Goal: Find contact information: Find contact information

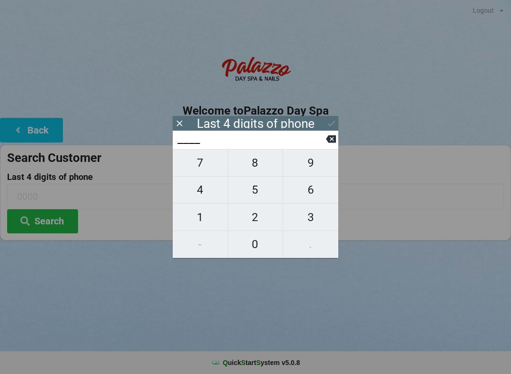
click at [313, 215] on span "3" at bounding box center [310, 217] width 55 height 20
type input "3___"
click at [316, 162] on span "9" at bounding box center [310, 163] width 55 height 20
type input "39__"
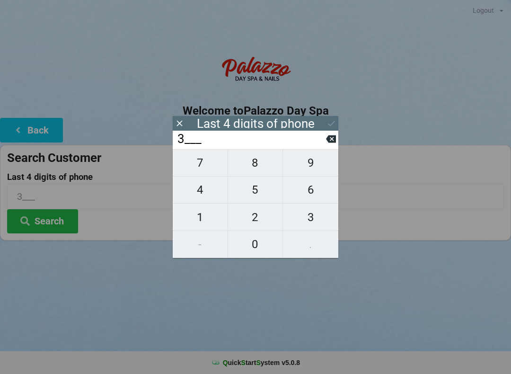
type input "39__"
click at [214, 157] on button "7" at bounding box center [200, 162] width 55 height 27
type input "397_"
click at [199, 218] on span "1" at bounding box center [200, 217] width 55 height 20
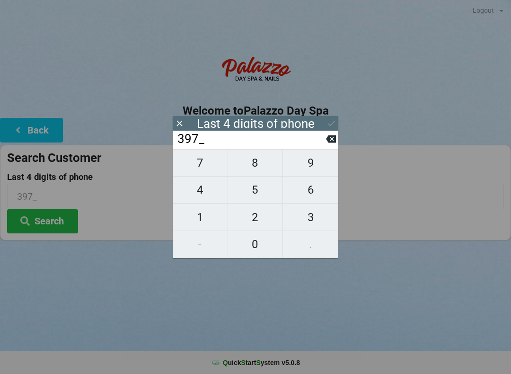
type input "3971"
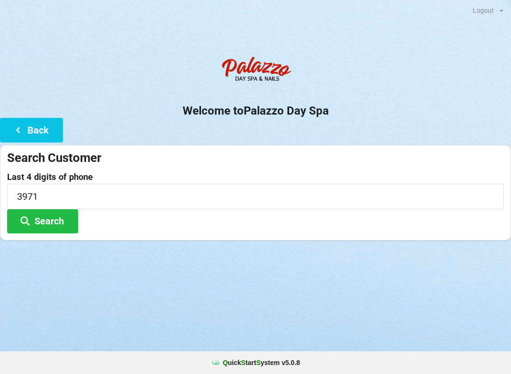
click at [133, 291] on div "Logout Logout Sign-In Welcome to Palazzo Day Spa Back Search Customer Last 4 di…" at bounding box center [255, 187] width 511 height 374
click at [55, 224] on button "Search" at bounding box center [42, 221] width 71 height 24
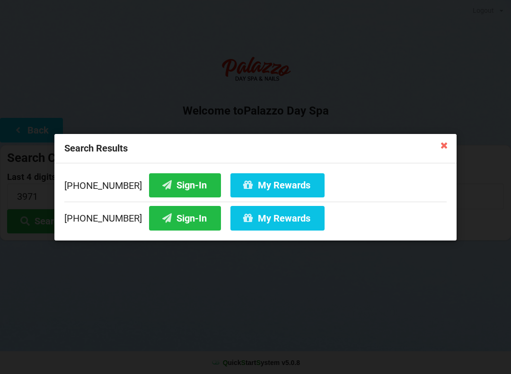
click at [173, 182] on button "Sign-In" at bounding box center [185, 185] width 72 height 24
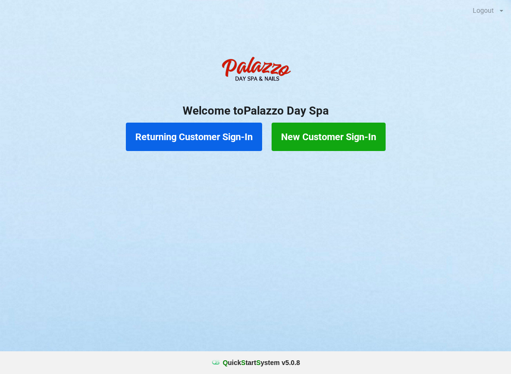
click at [337, 139] on button "New Customer Sign-In" at bounding box center [328, 136] width 114 height 28
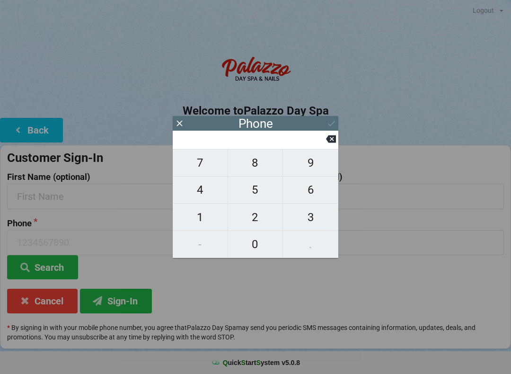
click at [198, 196] on span "4" at bounding box center [200, 190] width 55 height 20
type input "4"
click at [253, 251] on span "0" at bounding box center [255, 244] width 55 height 20
type input "40"
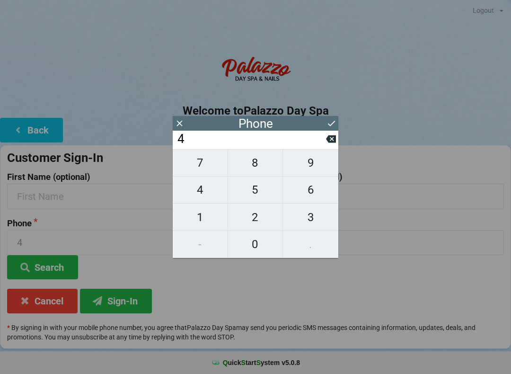
type input "40"
click at [205, 163] on span "7" at bounding box center [200, 163] width 55 height 20
type input "407"
click at [198, 199] on span "4" at bounding box center [200, 190] width 55 height 20
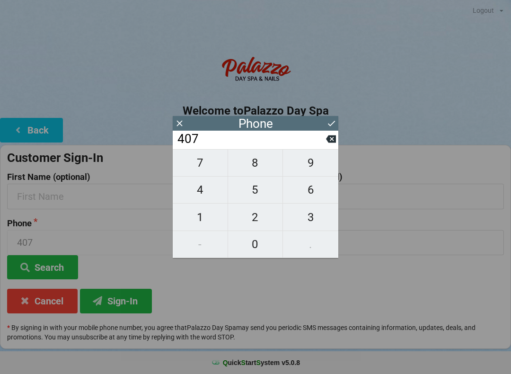
type input "4074"
click at [310, 173] on span "9" at bounding box center [310, 163] width 55 height 20
type input "40749"
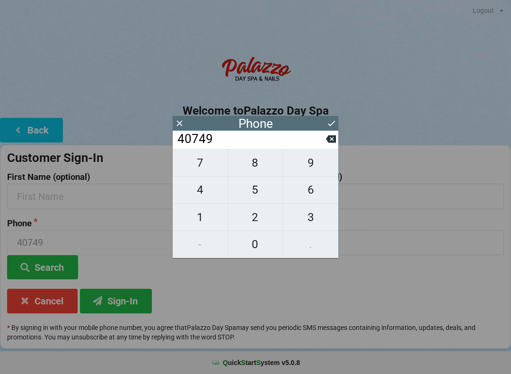
click at [193, 173] on span "7" at bounding box center [200, 163] width 55 height 20
type input "407497"
click at [323, 147] on input "407497" at bounding box center [250, 138] width 149 height 15
click at [324, 147] on input "407497" at bounding box center [250, 138] width 149 height 15
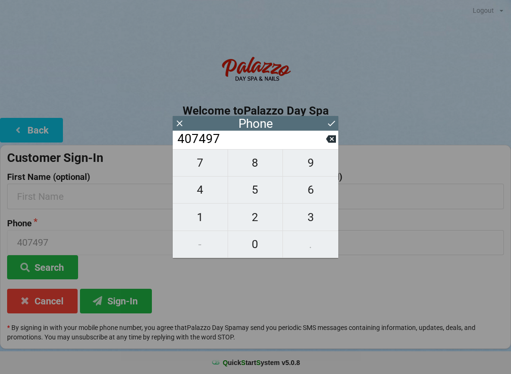
click at [331, 143] on icon at bounding box center [331, 139] width 10 height 8
click at [325, 147] on input "40749" at bounding box center [250, 138] width 149 height 15
click at [327, 144] on icon at bounding box center [331, 139] width 10 height 10
click at [332, 143] on icon at bounding box center [331, 139] width 10 height 8
click at [207, 171] on span "7" at bounding box center [200, 163] width 55 height 20
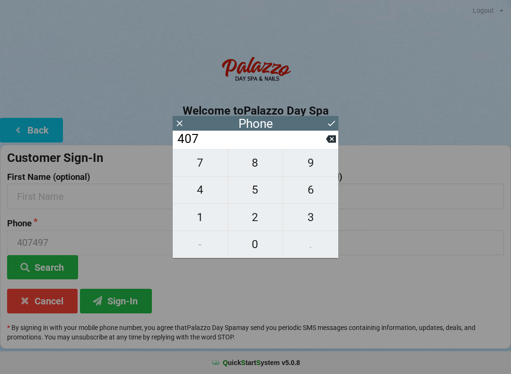
type input "4077"
click at [314, 169] on span "9" at bounding box center [310, 163] width 55 height 20
type input "40779"
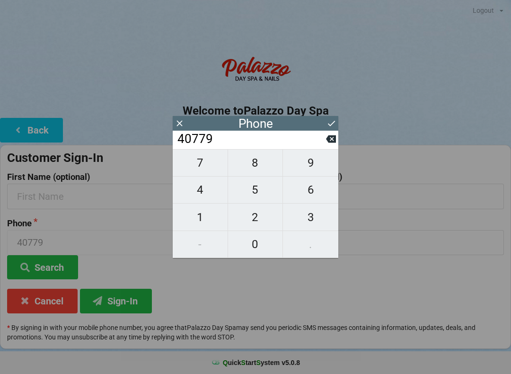
click at [207, 172] on span "7" at bounding box center [200, 163] width 55 height 20
type input "407797"
click at [314, 170] on span "9" at bounding box center [310, 163] width 55 height 20
type input "4077979"
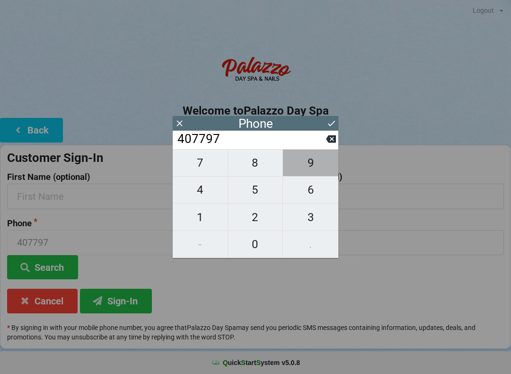
type input "4077979"
click at [254, 248] on span "0" at bounding box center [255, 244] width 55 height 20
type input "40779790"
click at [258, 172] on span "8" at bounding box center [255, 163] width 55 height 20
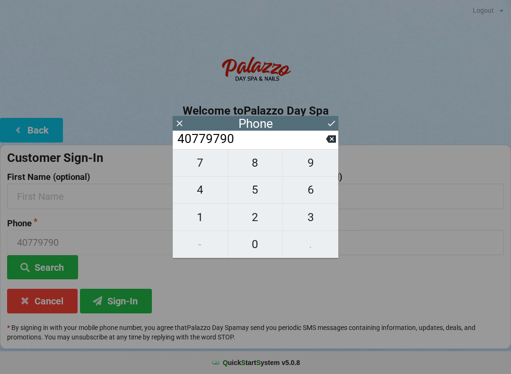
type input "407797908"
click at [317, 222] on span "3" at bounding box center [310, 217] width 55 height 20
type input "4077979083"
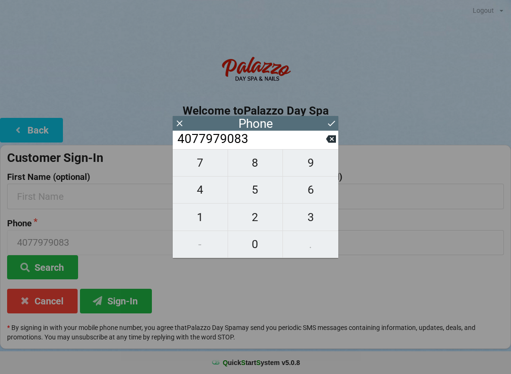
click at [129, 309] on button "Sign-In" at bounding box center [116, 300] width 72 height 24
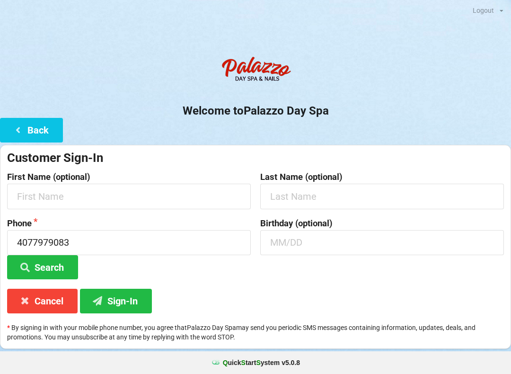
click at [66, 271] on button "Search" at bounding box center [42, 267] width 71 height 24
click at [55, 271] on button "Search" at bounding box center [42, 267] width 71 height 24
click at [54, 261] on button "Search" at bounding box center [42, 267] width 71 height 24
click at [55, 262] on button "Search" at bounding box center [42, 267] width 71 height 24
click at [28, 302] on icon at bounding box center [24, 300] width 11 height 8
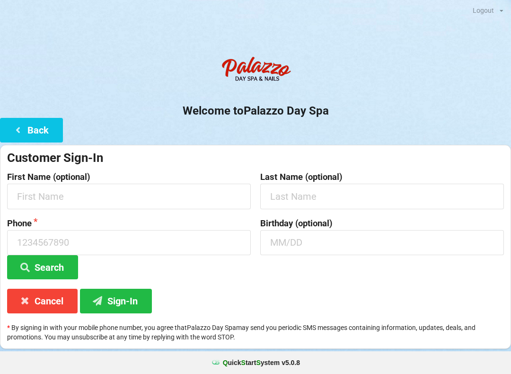
click at [38, 310] on button "Cancel" at bounding box center [42, 300] width 70 height 24
click at [34, 137] on button "Back" at bounding box center [31, 130] width 63 height 24
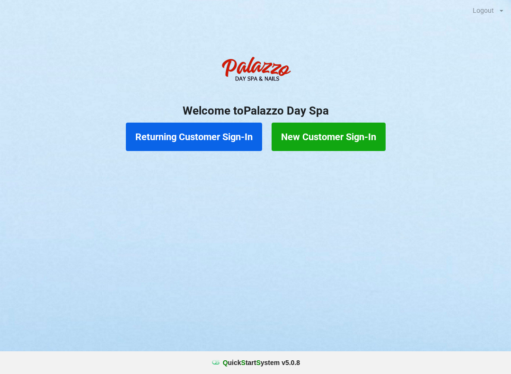
click at [342, 150] on button "New Customer Sign-In" at bounding box center [328, 136] width 114 height 28
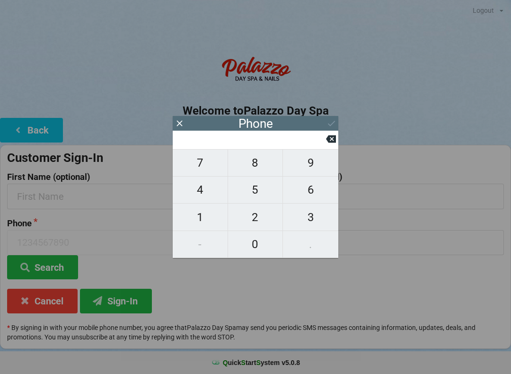
click at [203, 169] on span "7" at bounding box center [200, 163] width 55 height 20
type input "7"
click at [324, 147] on input "7" at bounding box center [250, 138] width 149 height 15
click at [334, 139] on icon at bounding box center [331, 139] width 10 height 8
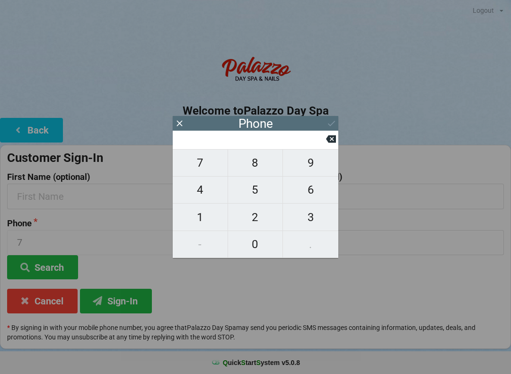
click at [206, 194] on span "4" at bounding box center [200, 190] width 55 height 20
type input "4"
click at [254, 245] on span "0" at bounding box center [255, 244] width 55 height 20
type input "40"
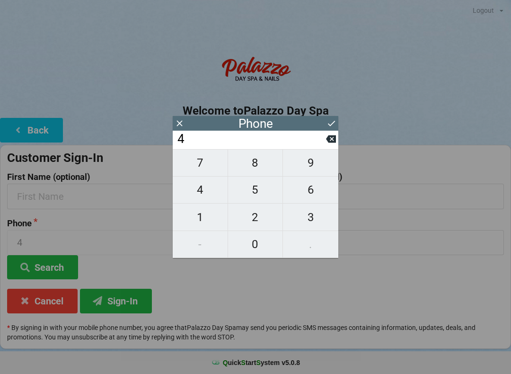
type input "40"
click at [209, 168] on span "7" at bounding box center [200, 163] width 55 height 20
type input "407"
click at [206, 170] on span "7" at bounding box center [200, 163] width 55 height 20
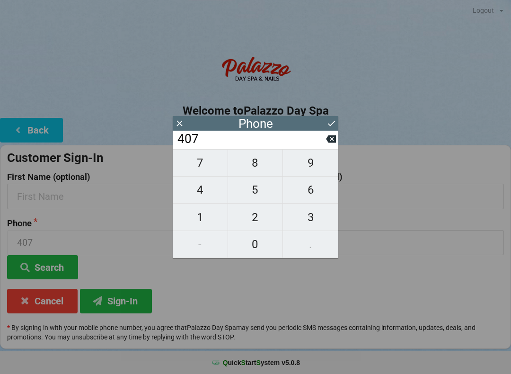
type input "4077"
click at [317, 166] on span "9" at bounding box center [310, 163] width 55 height 20
type input "40779"
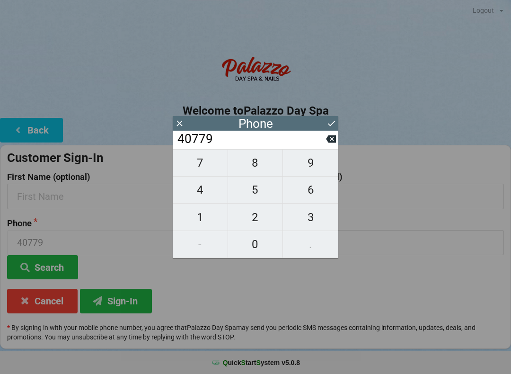
click at [202, 172] on span "7" at bounding box center [200, 163] width 55 height 20
type input "407797"
click at [311, 170] on span "9" at bounding box center [310, 163] width 55 height 20
type input "4077979"
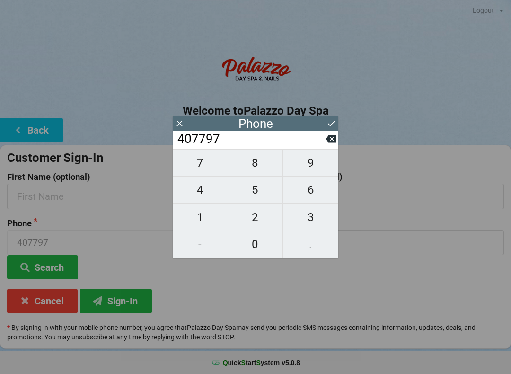
type input "4077979"
click at [253, 243] on span "0" at bounding box center [255, 244] width 55 height 20
type input "40779790"
click at [261, 170] on span "8" at bounding box center [255, 163] width 55 height 20
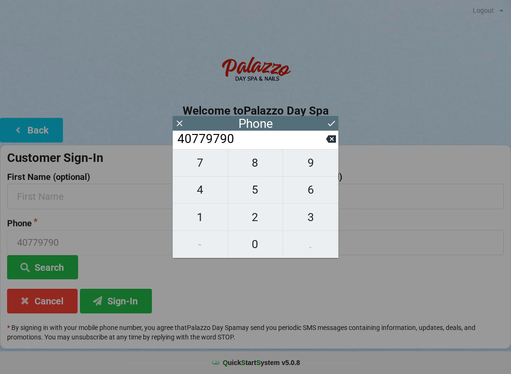
type input "407797908"
click at [315, 214] on span "3" at bounding box center [310, 217] width 55 height 20
type input "4077979083"
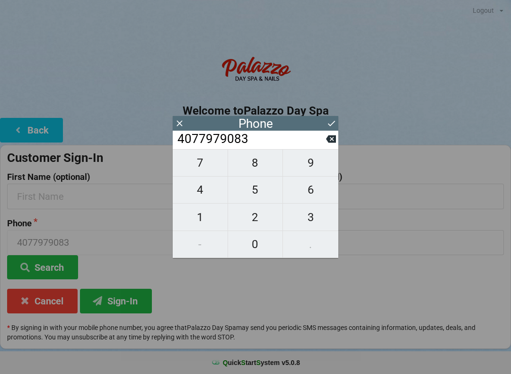
click at [61, 271] on button "Search" at bounding box center [42, 267] width 71 height 24
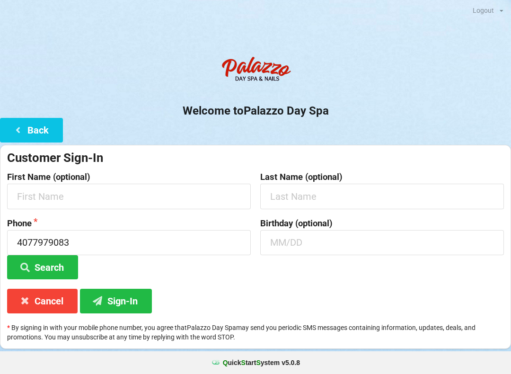
click at [38, 128] on button "Back" at bounding box center [31, 130] width 63 height 24
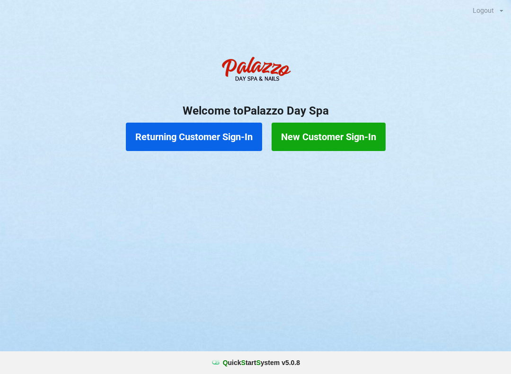
click at [192, 138] on button "Returning Customer Sign-In" at bounding box center [194, 136] width 136 height 28
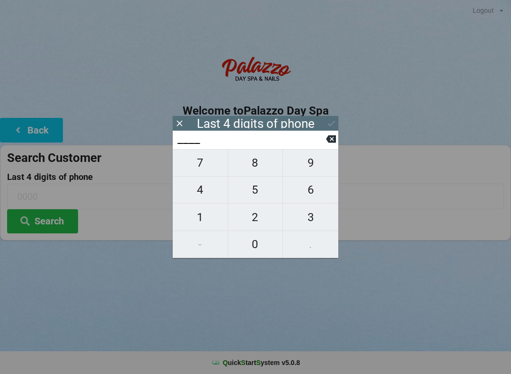
click at [202, 195] on span "4" at bounding box center [200, 190] width 55 height 20
type input "4___"
click at [259, 243] on span "0" at bounding box center [255, 244] width 55 height 20
type input "40__"
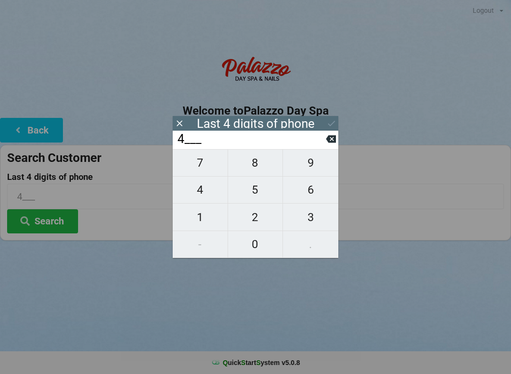
type input "40__"
click at [205, 165] on span "7" at bounding box center [200, 163] width 55 height 20
type input "407_"
click at [205, 167] on span "7" at bounding box center [200, 163] width 55 height 20
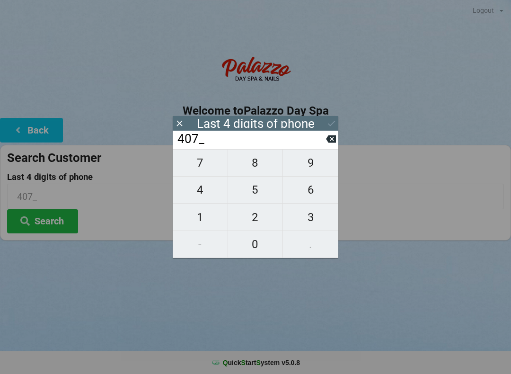
type input "4077"
click at [306, 167] on div "7 8 9 4 5 6 1 2 3 - 0 ." at bounding box center [256, 203] width 166 height 109
click at [201, 169] on div "7 8 9 4 5 6 1 2 3 - 0 ." at bounding box center [256, 203] width 166 height 109
click at [332, 143] on icon at bounding box center [331, 139] width 10 height 8
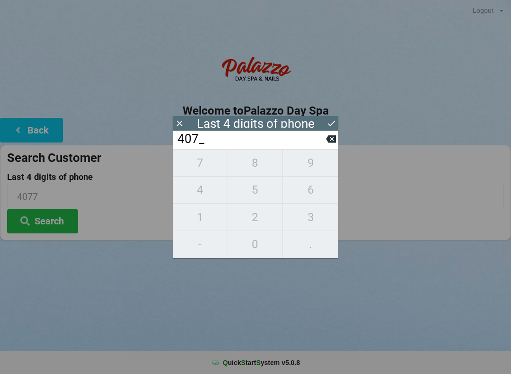
click at [330, 142] on icon at bounding box center [331, 139] width 10 height 8
click at [325, 146] on input "40__" at bounding box center [250, 138] width 149 height 15
click at [323, 146] on input "40__" at bounding box center [250, 138] width 149 height 15
click at [321, 147] on input "40__" at bounding box center [250, 138] width 149 height 15
click at [327, 142] on icon at bounding box center [331, 139] width 10 height 8
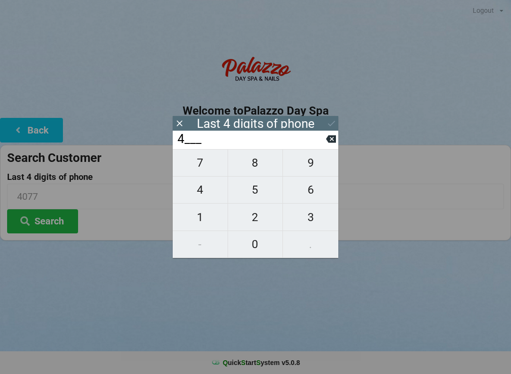
click at [326, 143] on icon at bounding box center [331, 139] width 10 height 10
click at [315, 173] on span "9" at bounding box center [310, 163] width 55 height 20
type input "9___"
click at [252, 246] on span "0" at bounding box center [255, 244] width 55 height 20
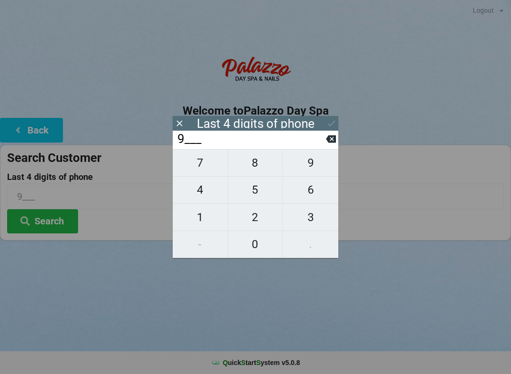
type input "90__"
click at [257, 173] on span "8" at bounding box center [255, 163] width 55 height 20
type input "908_"
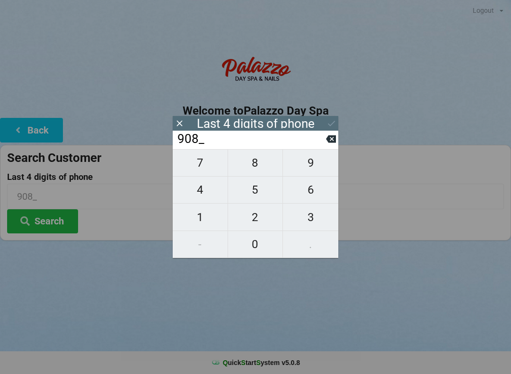
click at [307, 221] on span "3" at bounding box center [310, 217] width 55 height 20
type input "9083"
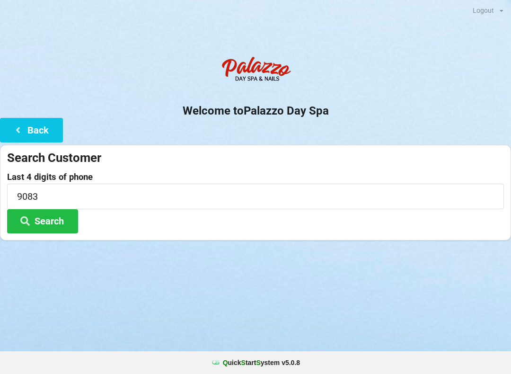
click at [66, 225] on button "Search" at bounding box center [42, 221] width 71 height 24
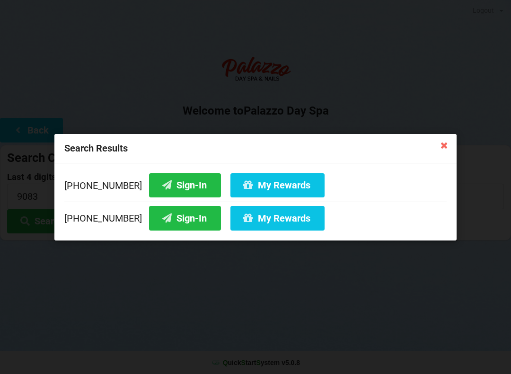
click at [177, 222] on button "Sign-In" at bounding box center [185, 218] width 72 height 24
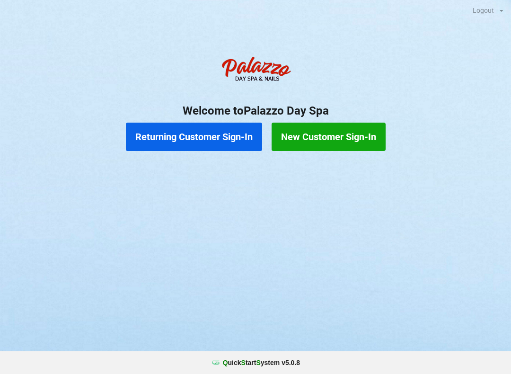
click at [191, 137] on button "Returning Customer Sign-In" at bounding box center [194, 136] width 136 height 28
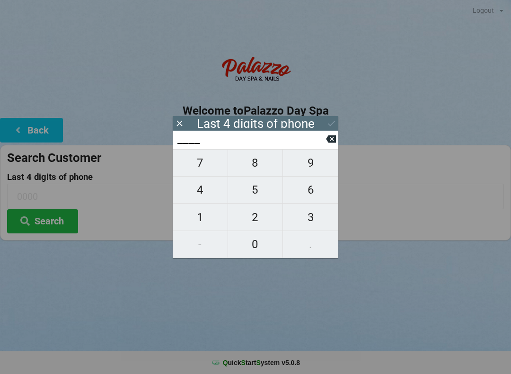
click at [200, 192] on span "4" at bounding box center [200, 190] width 55 height 20
type input "4___"
click at [308, 168] on span "9" at bounding box center [310, 163] width 55 height 20
type input "49__"
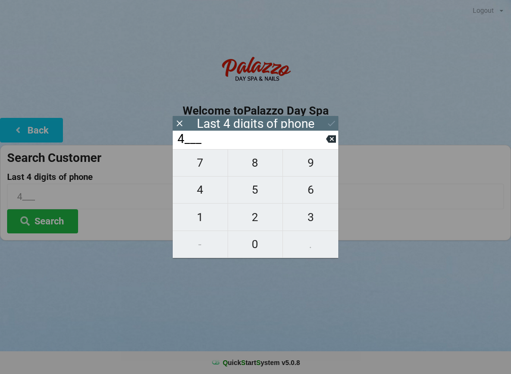
type input "49__"
click at [253, 242] on span "0" at bounding box center [255, 244] width 55 height 20
type input "490_"
click at [334, 145] on button at bounding box center [331, 138] width 10 height 13
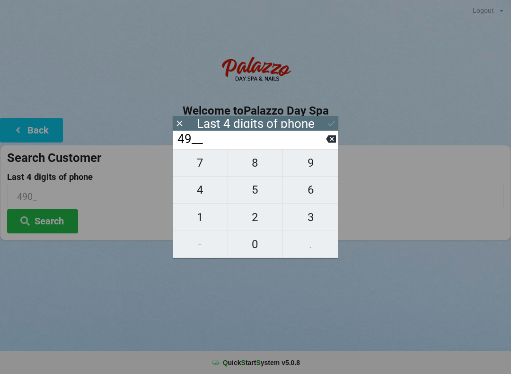
click at [197, 170] on span "7" at bounding box center [200, 163] width 55 height 20
type input "497_"
click at [252, 251] on span "0" at bounding box center [255, 244] width 55 height 20
type input "4970"
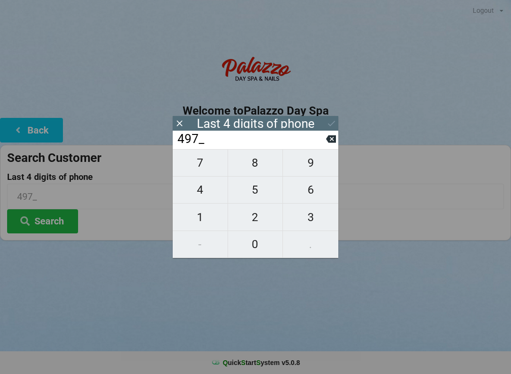
type input "4970"
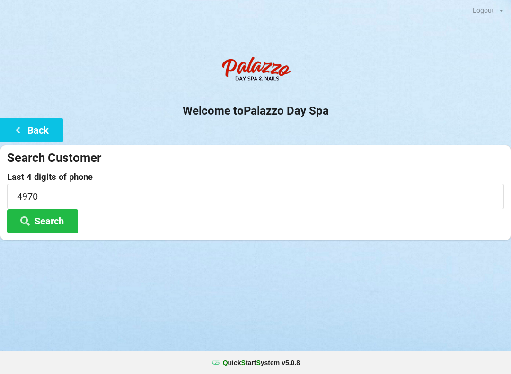
click at [50, 218] on button "Search" at bounding box center [42, 221] width 71 height 24
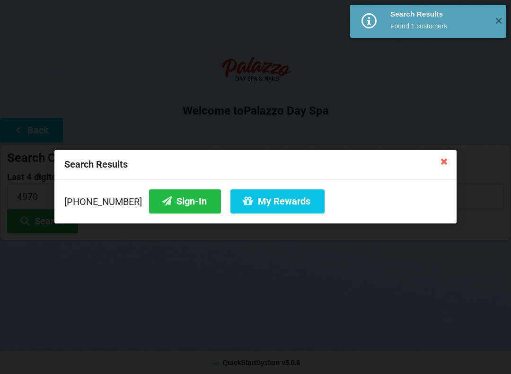
click at [258, 208] on button "My Rewards" at bounding box center [277, 201] width 94 height 24
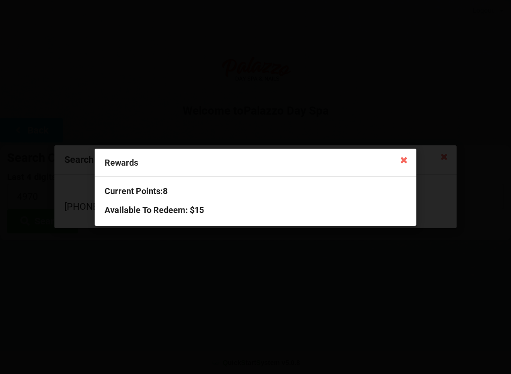
click at [415, 156] on div "Rewards" at bounding box center [256, 162] width 322 height 28
click at [403, 156] on icon at bounding box center [403, 159] width 15 height 15
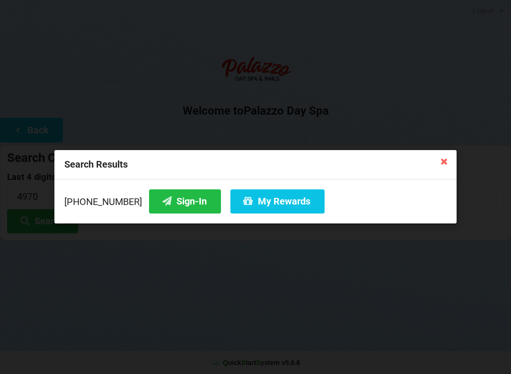
click at [168, 206] on button "Sign-In" at bounding box center [185, 201] width 72 height 24
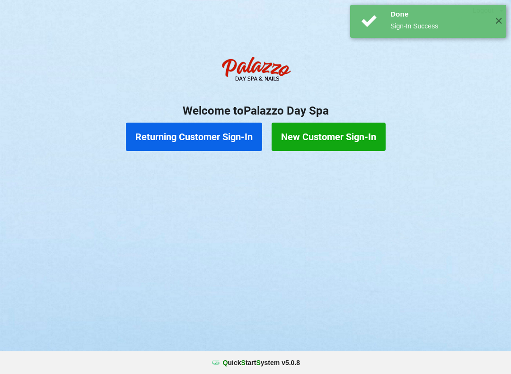
click at [315, 339] on div "Logout Logout Sign-In Welcome to Palazzo Day Spa Returning Customer Sign-In New…" at bounding box center [255, 187] width 511 height 374
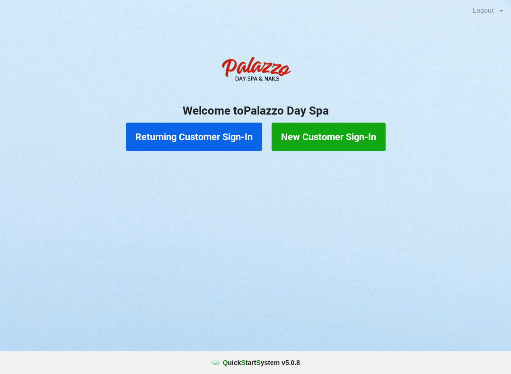
click at [177, 132] on button "Returning Customer Sign-In" at bounding box center [194, 136] width 136 height 28
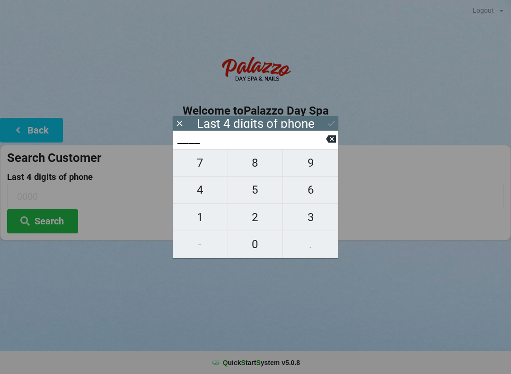
click at [257, 221] on span "2" at bounding box center [255, 217] width 55 height 20
type input "2___"
click at [262, 195] on span "5" at bounding box center [255, 190] width 55 height 20
type input "25__"
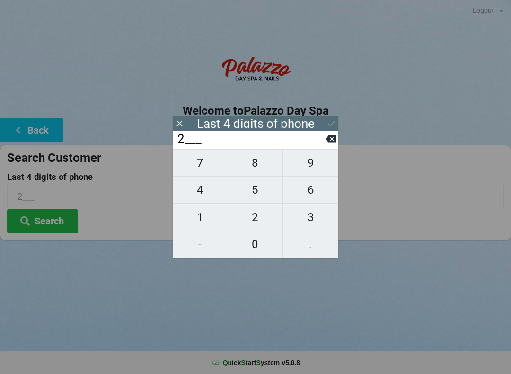
type input "25__"
click at [310, 170] on span "9" at bounding box center [310, 163] width 55 height 20
type input "259_"
click at [261, 250] on span "0" at bounding box center [255, 244] width 55 height 20
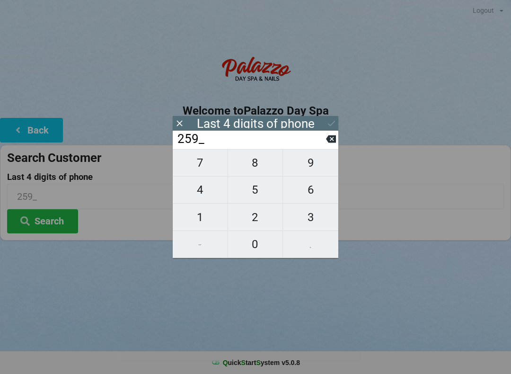
type input "2590"
click at [58, 216] on button "Search" at bounding box center [42, 221] width 71 height 24
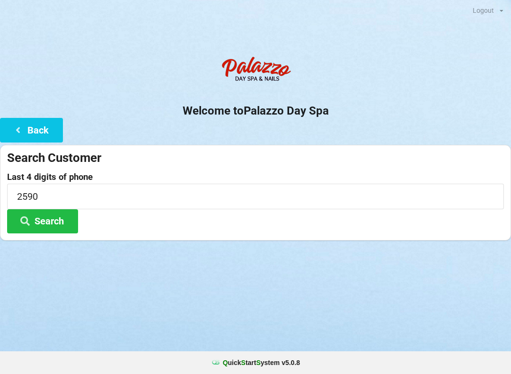
click at [29, 138] on button "Back" at bounding box center [31, 130] width 63 height 24
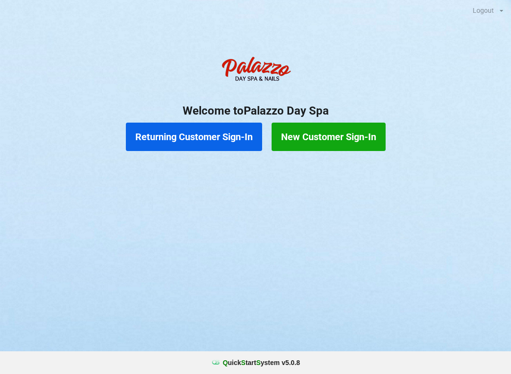
click at [215, 136] on button "Returning Customer Sign-In" at bounding box center [194, 136] width 136 height 28
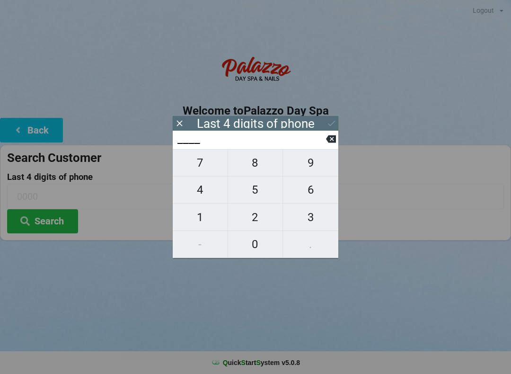
click at [248, 215] on span "2" at bounding box center [255, 217] width 55 height 20
type input "2___"
click at [252, 192] on span "5" at bounding box center [255, 190] width 55 height 20
type input "25__"
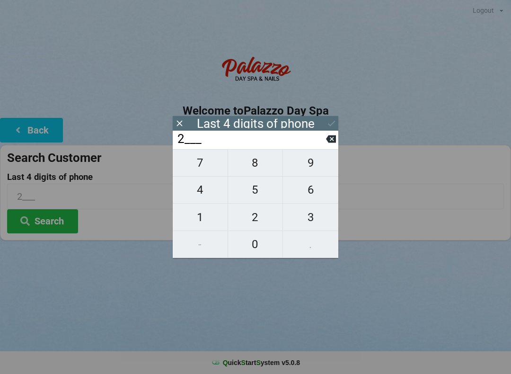
type input "25__"
click at [307, 167] on span "9" at bounding box center [310, 163] width 55 height 20
type input "259_"
click at [245, 239] on span "0" at bounding box center [255, 244] width 55 height 20
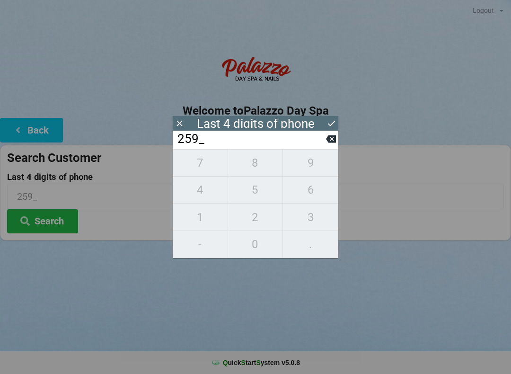
type input "2590"
click at [41, 224] on button "Search" at bounding box center [42, 221] width 71 height 24
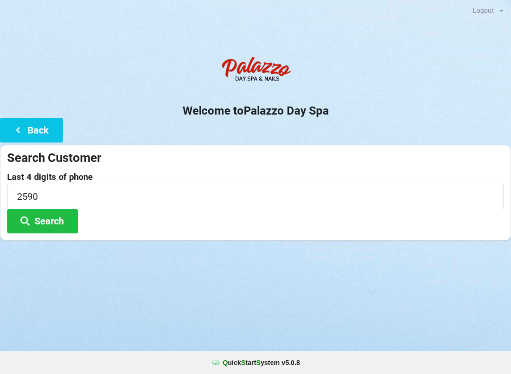
click at [12, 129] on icon at bounding box center [17, 129] width 11 height 8
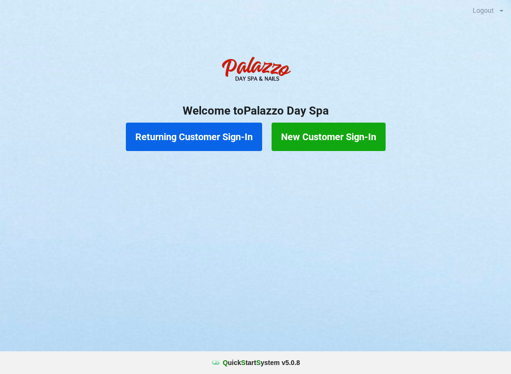
click at [198, 140] on button "Returning Customer Sign-In" at bounding box center [194, 136] width 136 height 28
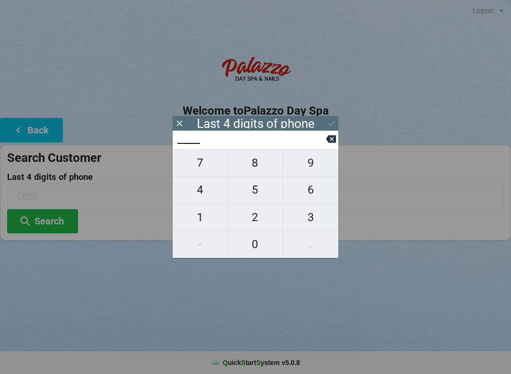
click at [250, 221] on span "2" at bounding box center [255, 217] width 55 height 20
type input "2___"
click at [251, 195] on span "5" at bounding box center [255, 190] width 55 height 20
type input "25__"
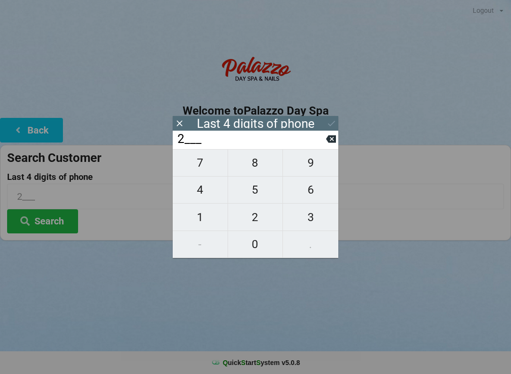
type input "25__"
click at [312, 167] on span "9" at bounding box center [310, 163] width 55 height 20
type input "259_"
click at [251, 249] on span "0" at bounding box center [255, 244] width 55 height 20
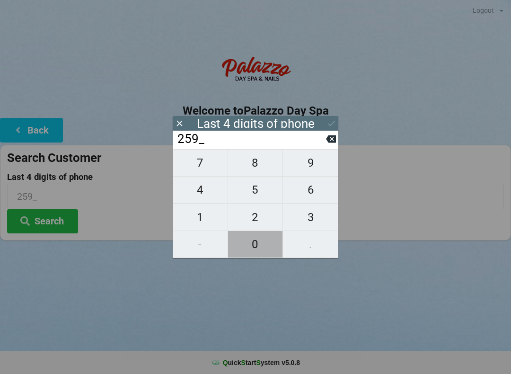
type input "2590"
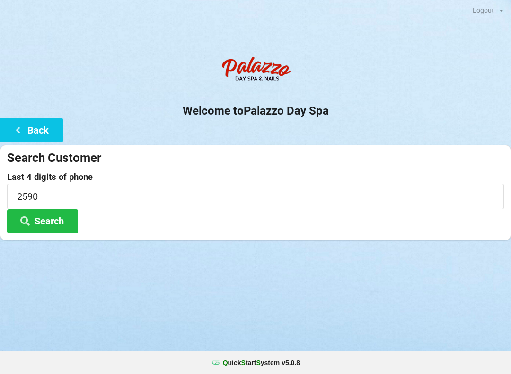
click at [36, 224] on button "Search" at bounding box center [42, 221] width 71 height 24
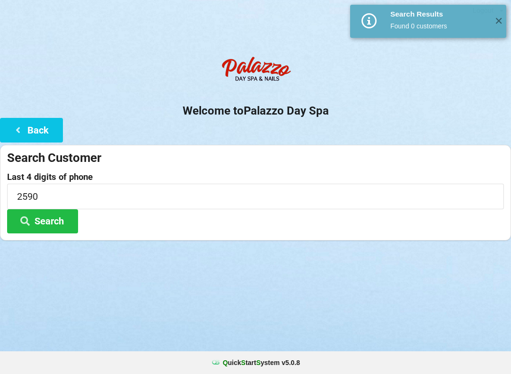
click at [22, 131] on icon at bounding box center [17, 129] width 11 height 8
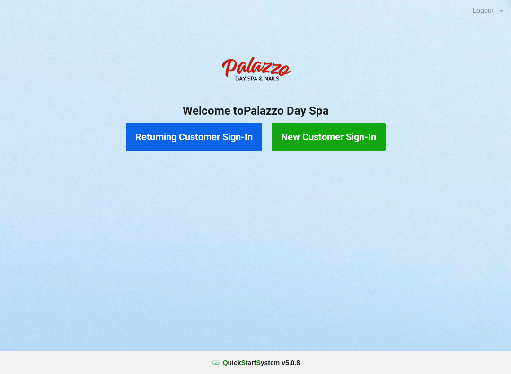
click at [200, 133] on button "Returning Customer Sign-In" at bounding box center [194, 136] width 136 height 28
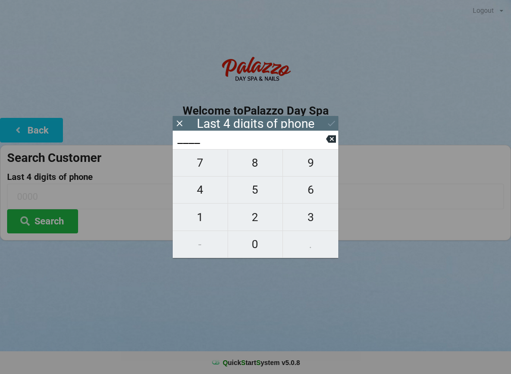
click at [253, 192] on span "5" at bounding box center [255, 190] width 55 height 20
type input "5___"
click at [326, 141] on icon at bounding box center [331, 139] width 10 height 10
click at [255, 219] on span "2" at bounding box center [255, 217] width 55 height 20
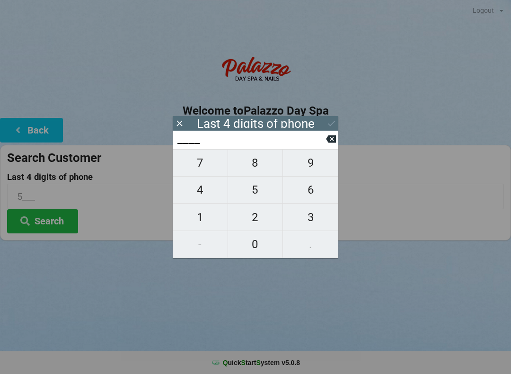
type input "2___"
click at [252, 192] on span "5" at bounding box center [255, 190] width 55 height 20
type input "25__"
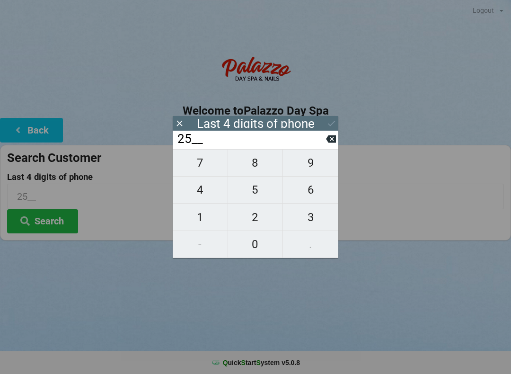
click at [308, 166] on span "9" at bounding box center [310, 163] width 55 height 20
type input "259_"
click at [256, 246] on span "0" at bounding box center [255, 244] width 55 height 20
type input "2590"
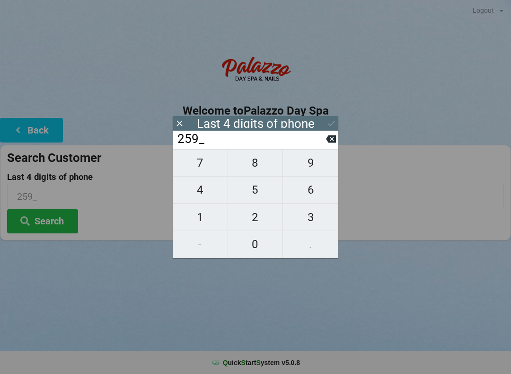
type input "2590"
click at [49, 223] on button "Search" at bounding box center [42, 221] width 71 height 24
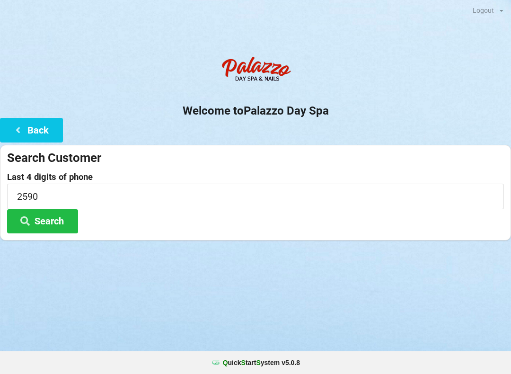
click at [20, 133] on icon at bounding box center [17, 129] width 11 height 8
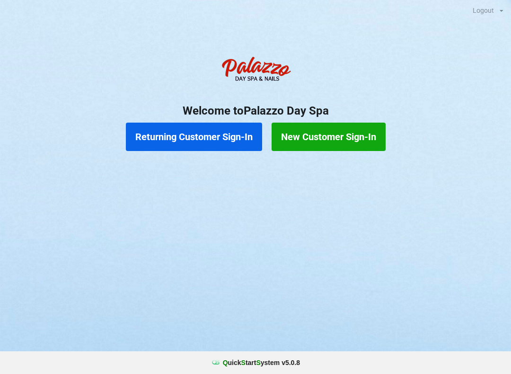
click at [316, 140] on button "New Customer Sign-In" at bounding box center [328, 136] width 114 height 28
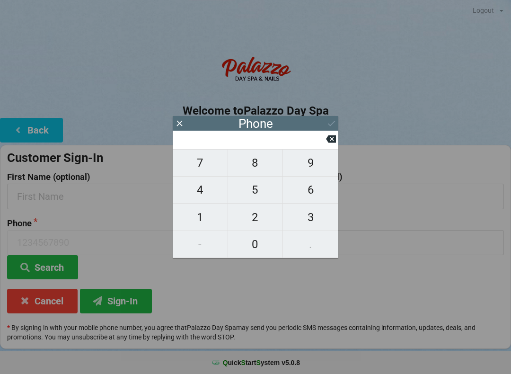
click at [200, 195] on span "4" at bounding box center [200, 190] width 55 height 20
type input "4"
click at [247, 246] on span "0" at bounding box center [255, 244] width 55 height 20
type input "40"
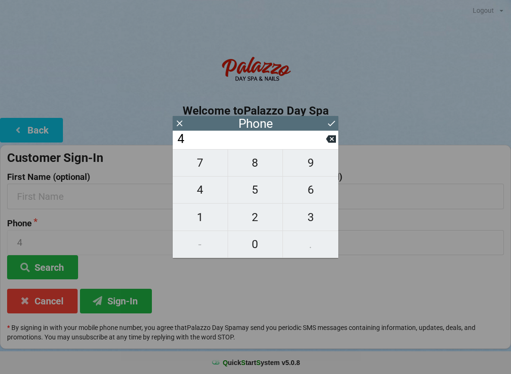
type input "40"
click at [198, 165] on span "7" at bounding box center [200, 163] width 55 height 20
type input "407"
click at [311, 192] on span "6" at bounding box center [310, 190] width 55 height 20
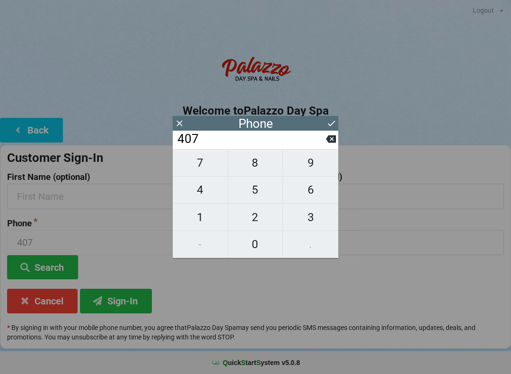
type input "4076"
click at [202, 219] on span "1" at bounding box center [200, 217] width 55 height 20
type input "40761"
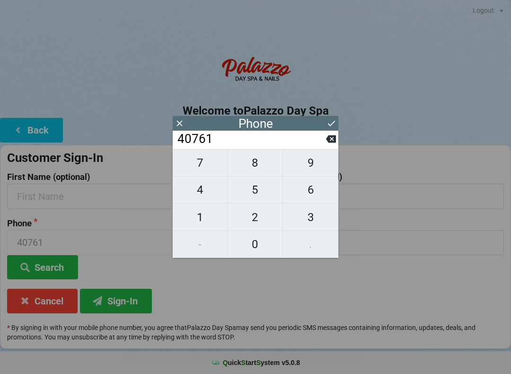
click at [200, 173] on span "7" at bounding box center [200, 163] width 55 height 20
type input "407617"
click at [254, 225] on span "2" at bounding box center [255, 217] width 55 height 20
type input "4076172"
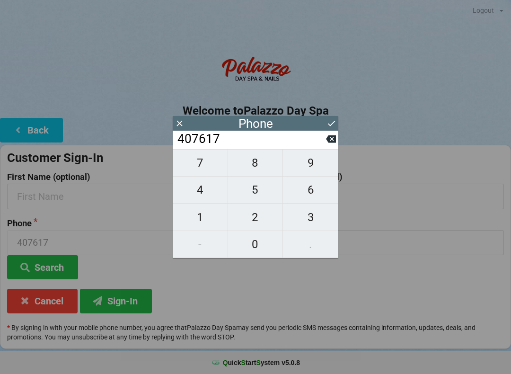
type input "4076172"
click at [255, 196] on span "5" at bounding box center [255, 190] width 55 height 20
type input "40761725"
click at [311, 164] on span "9" at bounding box center [310, 163] width 55 height 20
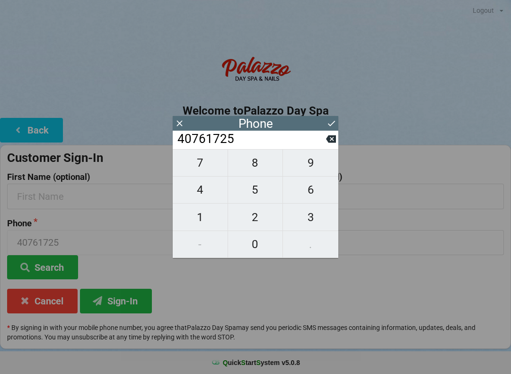
type input "407617259"
click at [250, 249] on span "0" at bounding box center [255, 244] width 55 height 20
type input "4076172590"
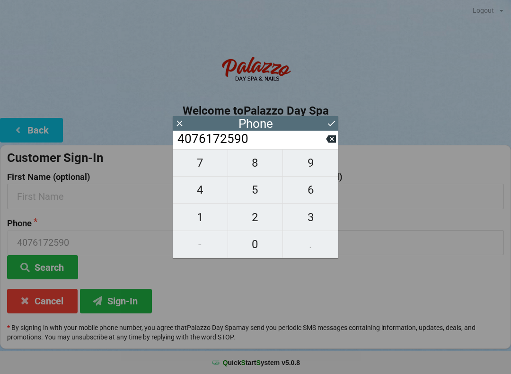
click at [116, 299] on button "Sign-In" at bounding box center [116, 300] width 72 height 24
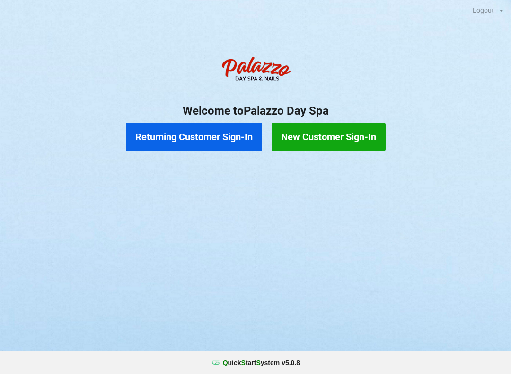
click at [213, 138] on button "Returning Customer Sign-In" at bounding box center [194, 136] width 136 height 28
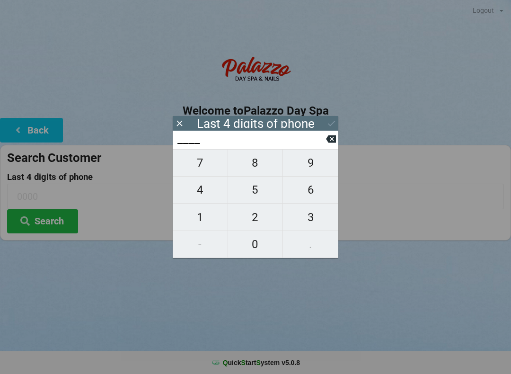
click at [202, 170] on span "7" at bounding box center [200, 163] width 55 height 20
type input "7___"
click at [306, 171] on span "9" at bounding box center [310, 163] width 55 height 20
type input "79__"
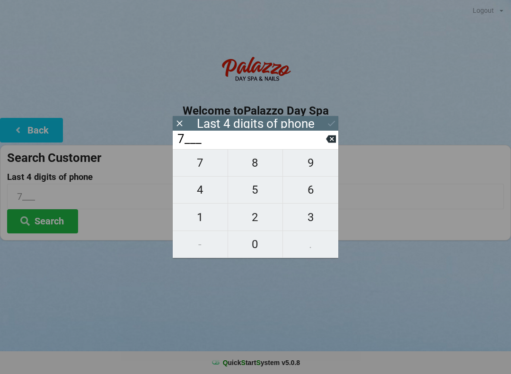
type input "79__"
click at [201, 172] on span "7" at bounding box center [200, 163] width 55 height 20
type input "797_"
click at [251, 222] on span "2" at bounding box center [255, 217] width 55 height 20
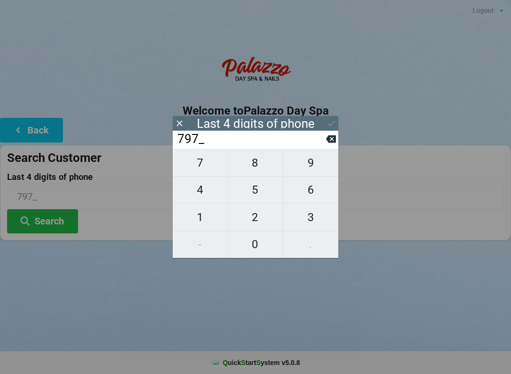
type input "7972"
click at [350, 298] on div "Logout Logout Sign-In Welcome to Palazzo Day Spa Back Search Customer Last 4 di…" at bounding box center [255, 187] width 511 height 374
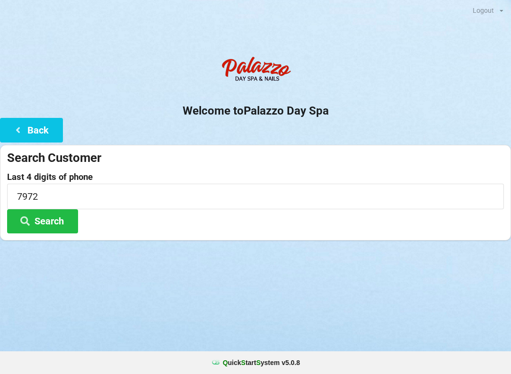
click at [47, 219] on button "Search" at bounding box center [42, 221] width 71 height 24
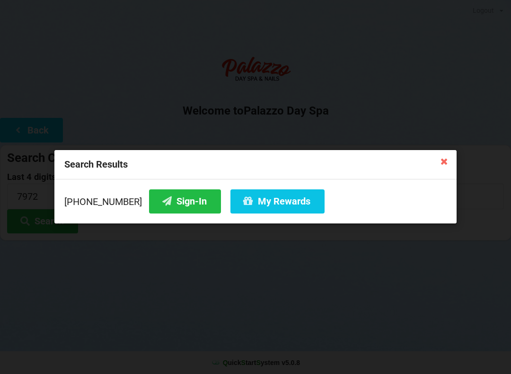
click at [166, 205] on button "Sign-In" at bounding box center [185, 201] width 72 height 24
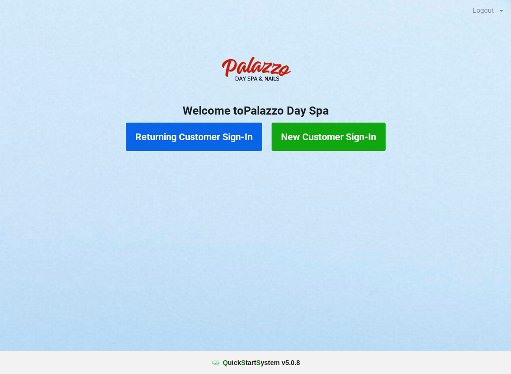
click at [203, 134] on button "Returning Customer Sign-In" at bounding box center [194, 136] width 136 height 28
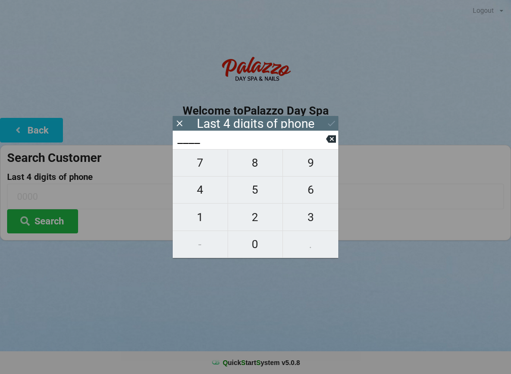
click at [320, 196] on span "6" at bounding box center [310, 190] width 55 height 20
type input "6___"
click at [319, 219] on span "3" at bounding box center [310, 217] width 55 height 20
type input "63__"
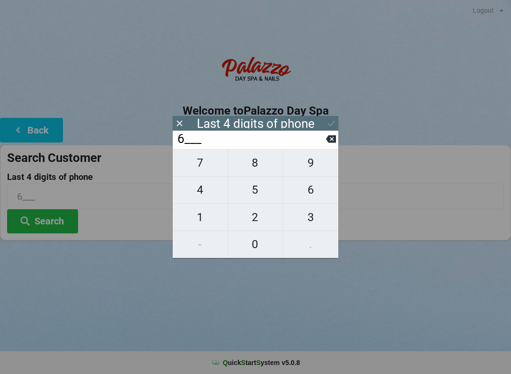
type input "63__"
click at [322, 167] on span "9" at bounding box center [310, 163] width 55 height 20
type input "639_"
click at [211, 196] on span "4" at bounding box center [200, 190] width 55 height 20
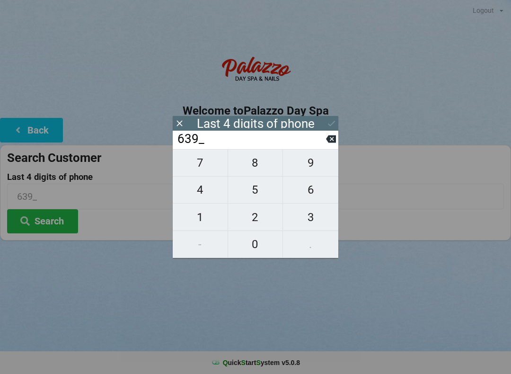
type input "6394"
click at [334, 125] on icon at bounding box center [331, 123] width 10 height 10
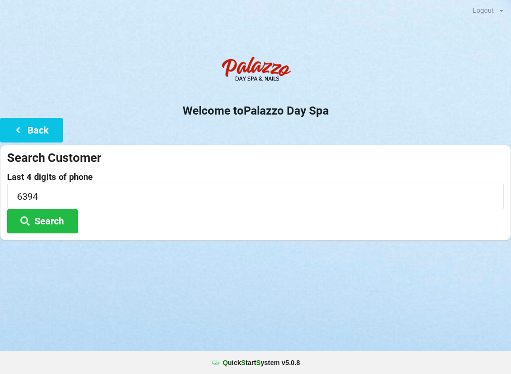
click at [48, 226] on button "Search" at bounding box center [42, 221] width 71 height 24
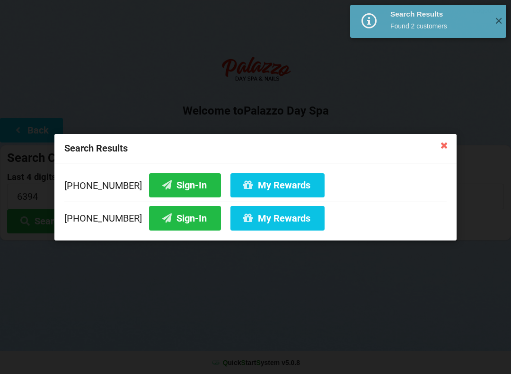
click at [280, 180] on button "My Rewards" at bounding box center [277, 185] width 94 height 24
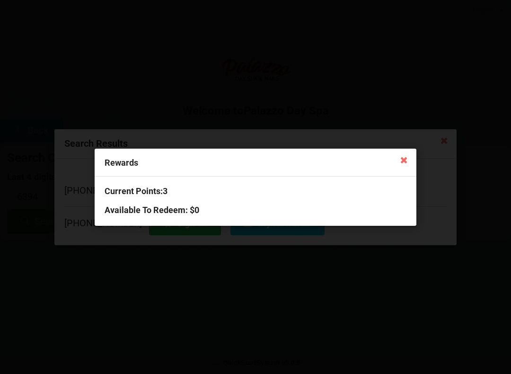
click at [406, 161] on icon at bounding box center [403, 159] width 15 height 15
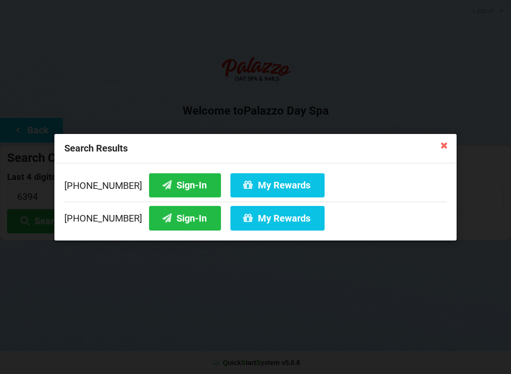
click at [171, 189] on button "Sign-In" at bounding box center [185, 185] width 72 height 24
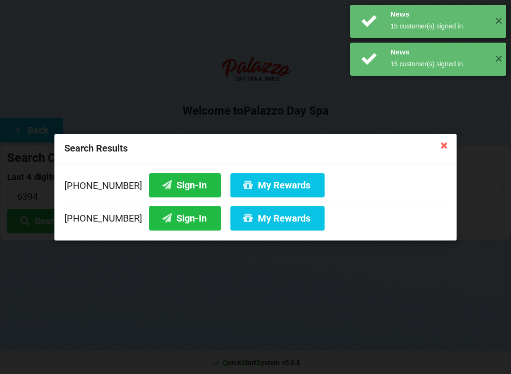
click at [162, 225] on button "Sign-In" at bounding box center [185, 218] width 72 height 24
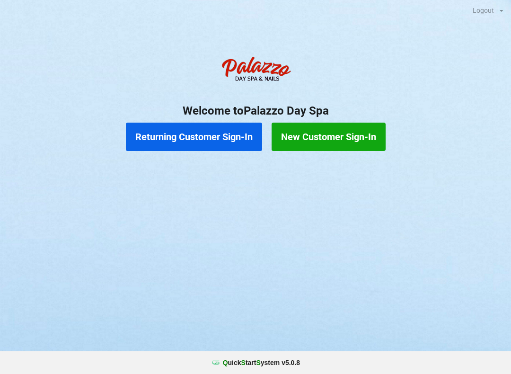
click at [180, 139] on button "Returning Customer Sign-In" at bounding box center [194, 136] width 136 height 28
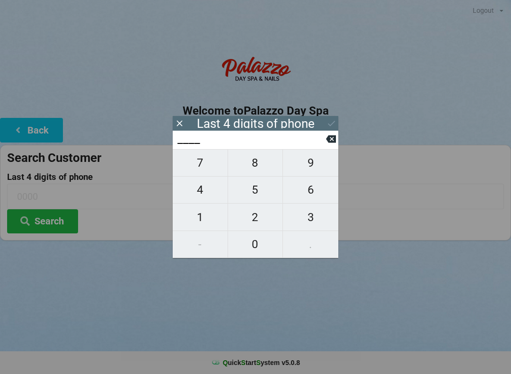
click at [259, 193] on span "5" at bounding box center [255, 190] width 55 height 20
type input "5___"
click at [318, 219] on span "3" at bounding box center [310, 217] width 55 height 20
type input "53__"
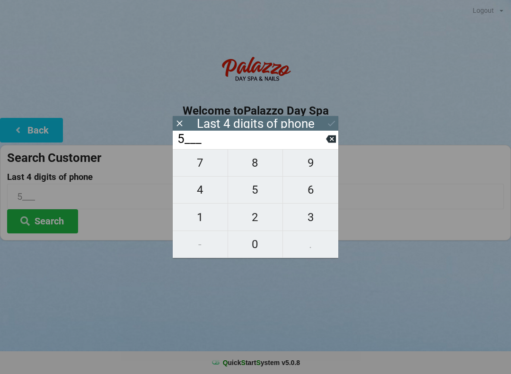
type input "53__"
click at [213, 171] on span "7" at bounding box center [200, 163] width 55 height 20
type input "537_"
click at [263, 168] on span "8" at bounding box center [255, 163] width 55 height 20
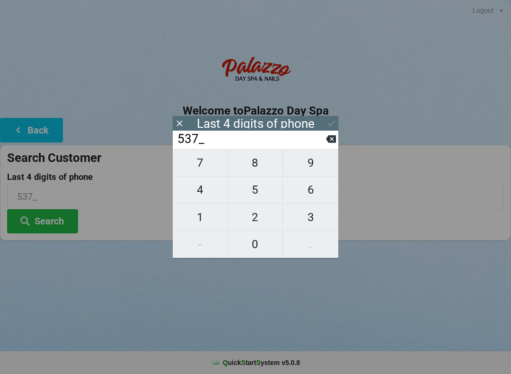
type input "5378"
click at [332, 122] on icon at bounding box center [331, 123] width 10 height 10
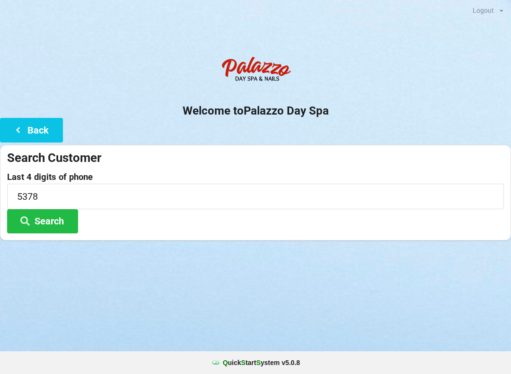
click at [59, 222] on button "Search" at bounding box center [42, 221] width 71 height 24
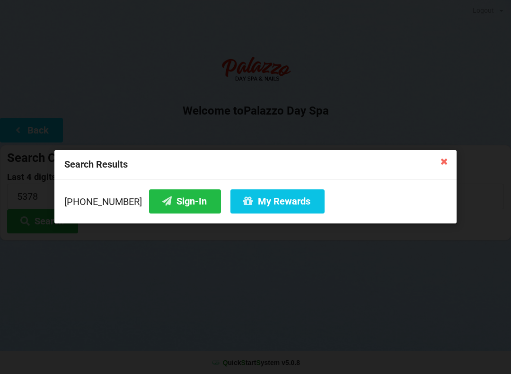
click at [180, 210] on button "Sign-In" at bounding box center [185, 201] width 72 height 24
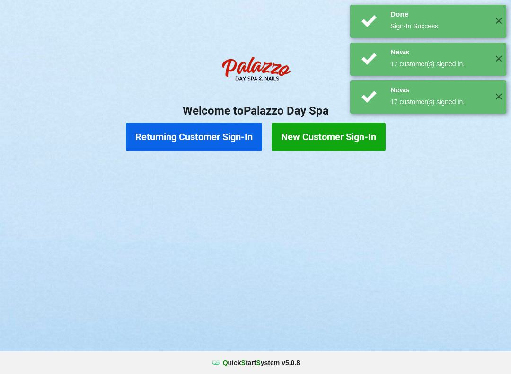
click at [254, 203] on div "Logout Logout Sign-In Welcome to Palazzo Day Spa Returning Customer Sign-In New…" at bounding box center [255, 187] width 511 height 374
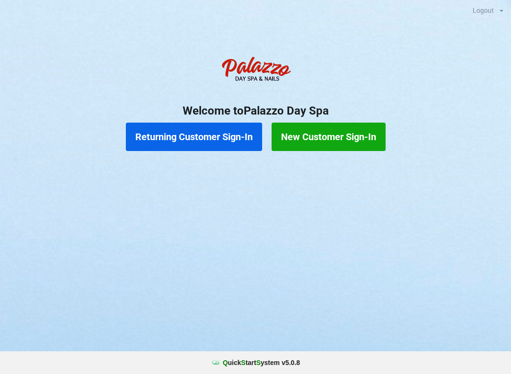
click at [210, 141] on button "Returning Customer Sign-In" at bounding box center [194, 136] width 136 height 28
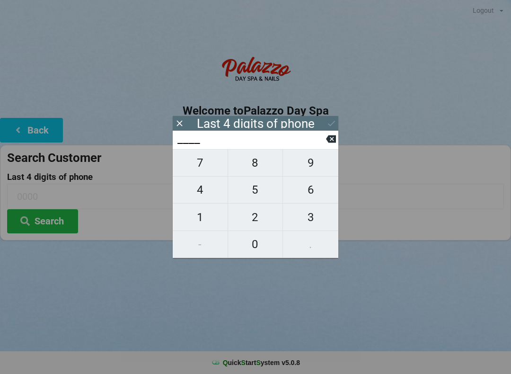
click at [261, 197] on span "5" at bounding box center [255, 190] width 55 height 20
type input "5___"
click at [316, 222] on span "3" at bounding box center [310, 217] width 55 height 20
type input "53__"
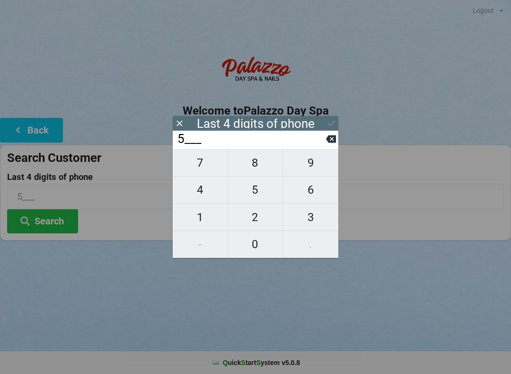
type input "53__"
click at [211, 168] on span "7" at bounding box center [200, 163] width 55 height 20
type input "537_"
click at [260, 169] on span "8" at bounding box center [255, 163] width 55 height 20
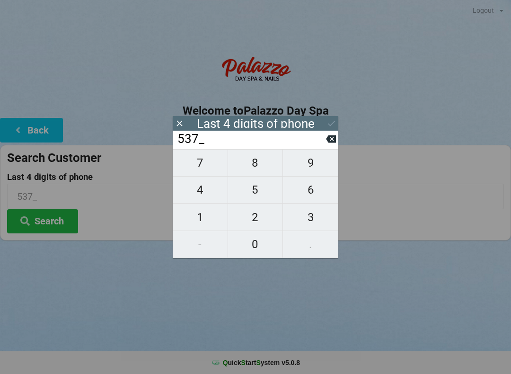
type input "5378"
click at [332, 122] on icon at bounding box center [331, 123] width 10 height 10
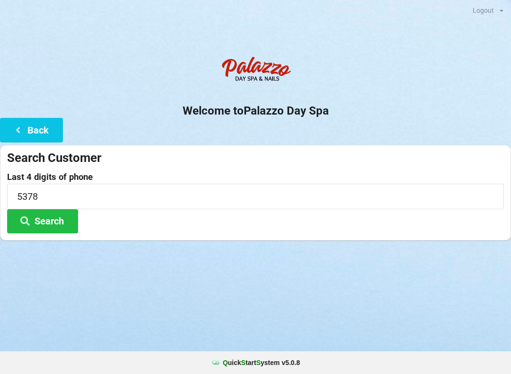
click at [71, 220] on button "Search" at bounding box center [42, 221] width 71 height 24
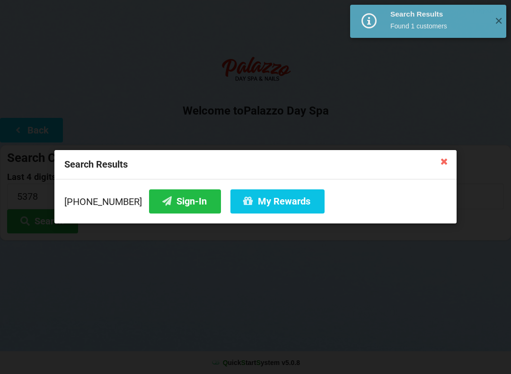
click at [283, 201] on button "My Rewards" at bounding box center [277, 201] width 94 height 24
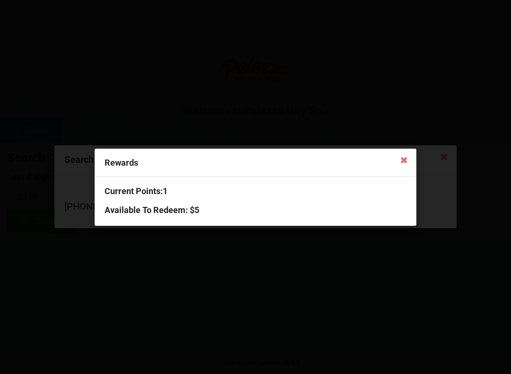
click at [410, 159] on icon at bounding box center [403, 159] width 15 height 15
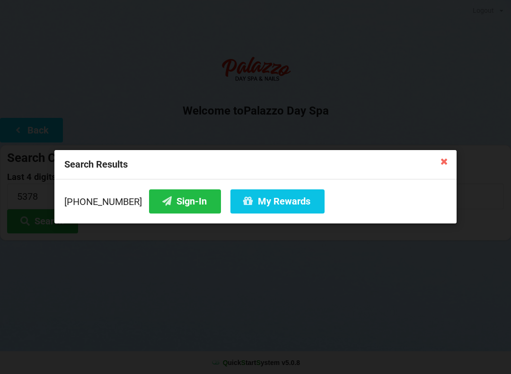
click at [282, 202] on button "My Rewards" at bounding box center [277, 201] width 94 height 24
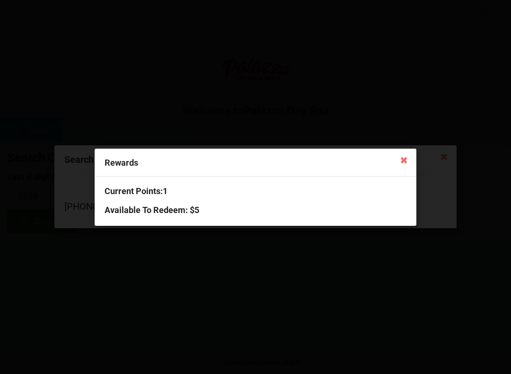
click at [409, 159] on icon at bounding box center [403, 159] width 15 height 15
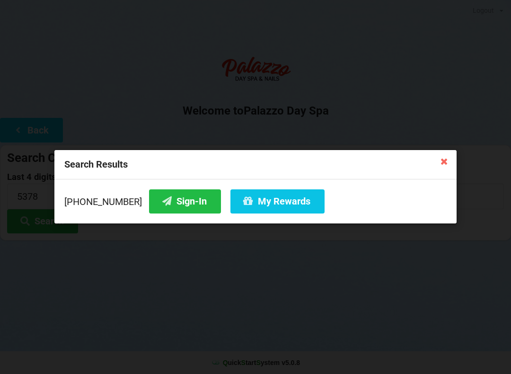
click at [442, 160] on icon at bounding box center [444, 160] width 15 height 15
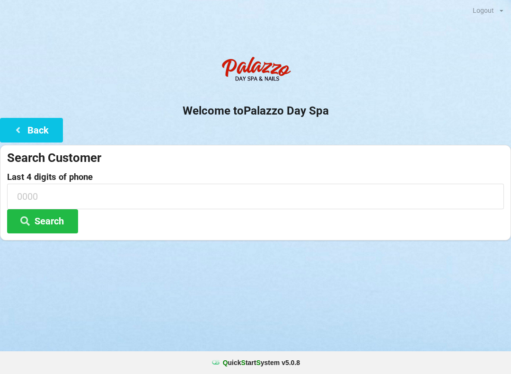
click at [100, 198] on input at bounding box center [255, 195] width 497 height 25
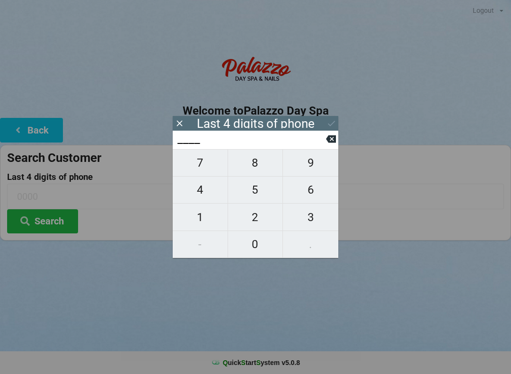
click at [327, 198] on span "6" at bounding box center [310, 190] width 55 height 20
type input "6___"
click at [320, 224] on span "3" at bounding box center [310, 217] width 55 height 20
type input "63__"
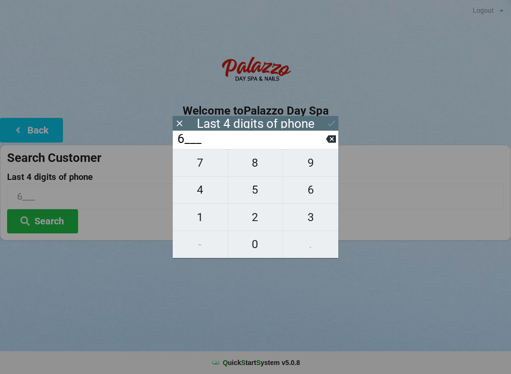
type input "63__"
click at [315, 163] on span "9" at bounding box center [310, 163] width 55 height 20
type input "639_"
click at [218, 193] on span "4" at bounding box center [200, 190] width 55 height 20
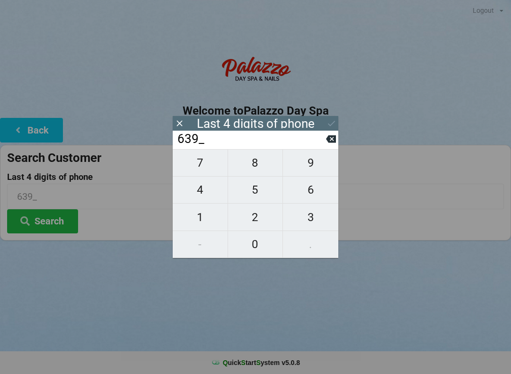
type input "6394"
click at [331, 122] on icon at bounding box center [331, 123] width 10 height 10
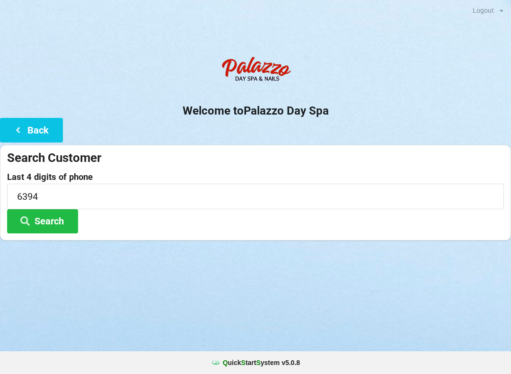
click at [70, 227] on button "Search" at bounding box center [42, 221] width 71 height 24
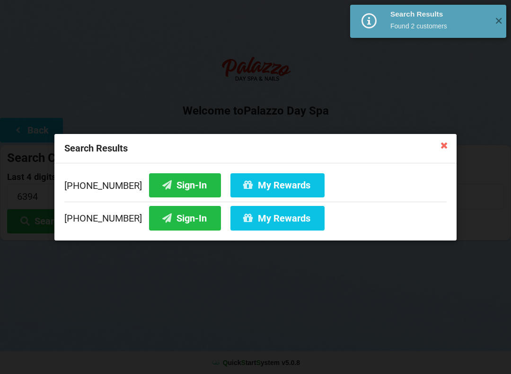
click at [290, 185] on button "My Rewards" at bounding box center [277, 185] width 94 height 24
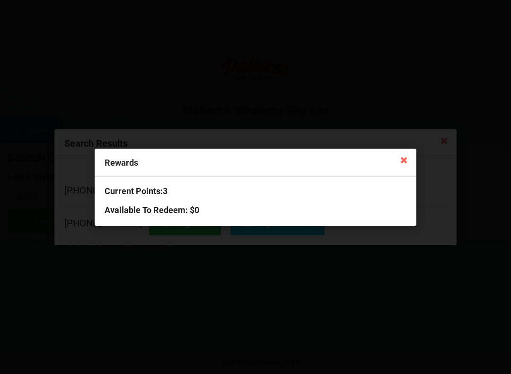
click at [407, 162] on icon at bounding box center [403, 159] width 15 height 15
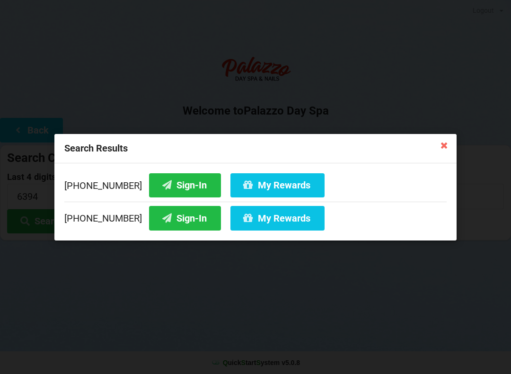
click at [265, 224] on button "My Rewards" at bounding box center [277, 218] width 94 height 24
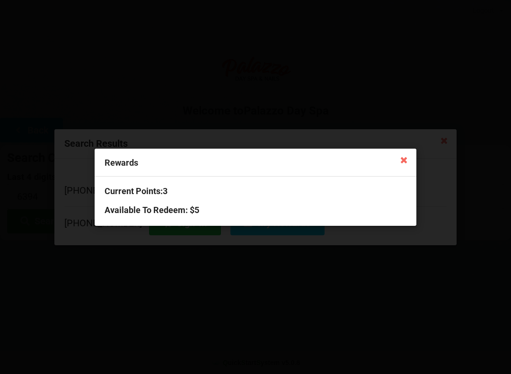
click at [402, 192] on h3 "Current Points: 3" at bounding box center [256, 190] width 302 height 11
click at [407, 163] on icon at bounding box center [403, 159] width 15 height 15
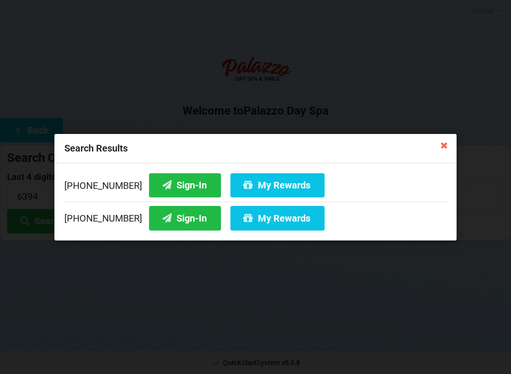
click at [96, 285] on div "Search Results [PHONE_NUMBER] Sign-In My Rewards [PHONE_NUMBER] Sign-In My Rewa…" at bounding box center [255, 187] width 511 height 374
click at [448, 152] on icon at bounding box center [444, 144] width 15 height 15
